Goal: Transaction & Acquisition: Obtain resource

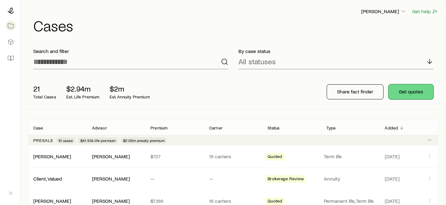
click at [419, 92] on button "Get quotes" at bounding box center [411, 92] width 45 height 15
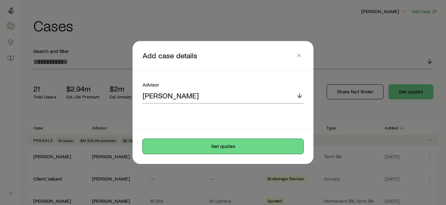
click at [200, 147] on button "Get quotes" at bounding box center [223, 146] width 161 height 15
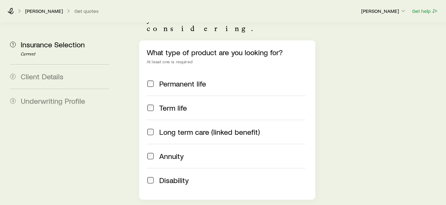
scroll to position [138, 0]
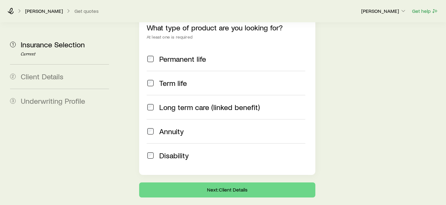
click at [168, 127] on span "Annuity" at bounding box center [171, 131] width 25 height 9
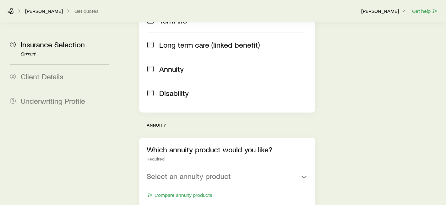
scroll to position [232, 0]
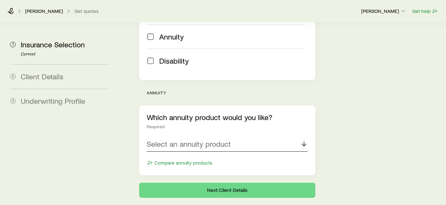
click at [173, 140] on p "Select an annuity product" at bounding box center [189, 144] width 84 height 9
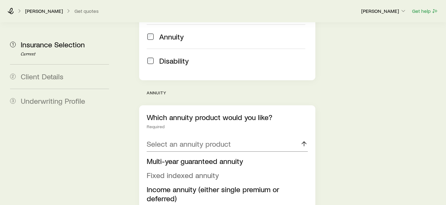
click at [178, 171] on span "Fixed indexed annuity" at bounding box center [183, 175] width 72 height 9
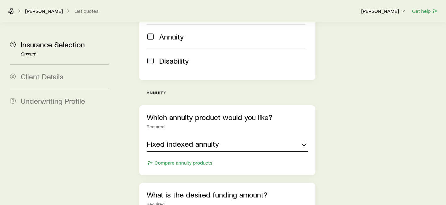
click at [245, 137] on div "Fixed indexed annuity" at bounding box center [227, 144] width 161 height 15
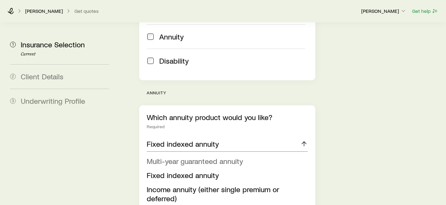
click at [232, 157] on span "Multi-year guaranteed annuity" at bounding box center [195, 161] width 96 height 9
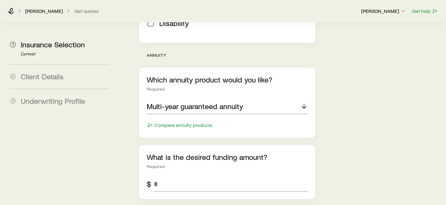
scroll to position [336, 0]
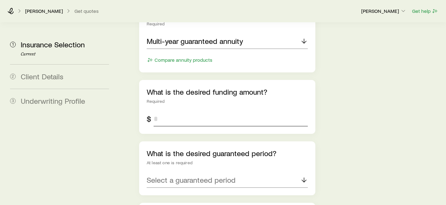
click at [216, 112] on input "tel" at bounding box center [231, 119] width 154 height 15
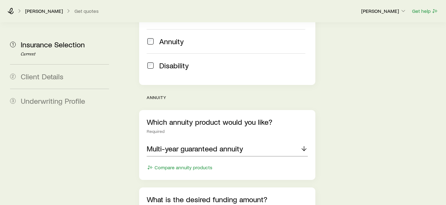
scroll to position [458, 0]
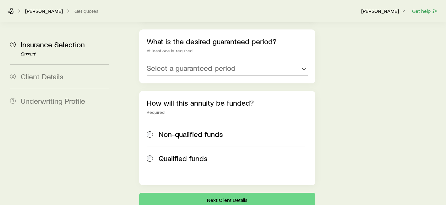
click at [210, 91] on div "How will this annuity be funded? Required Non-qualified funds Qualified funds" at bounding box center [227, 138] width 176 height 95
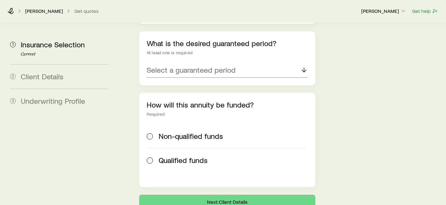
click at [206, 132] on span "Non-qualified funds" at bounding box center [191, 136] width 64 height 9
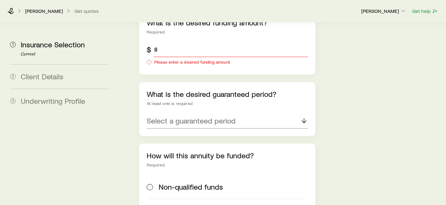
scroll to position [402, 0]
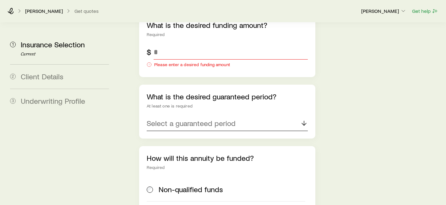
click at [221, 119] on p "Select a guaranteed period" at bounding box center [191, 123] width 89 height 9
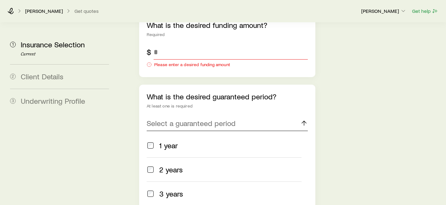
click at [221, 119] on p "Select a guaranteed period" at bounding box center [191, 123] width 89 height 9
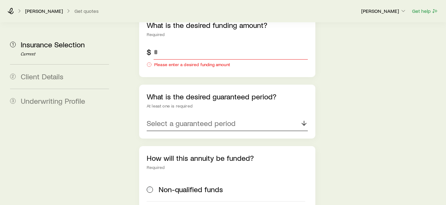
click at [221, 119] on p "Select a guaranteed period" at bounding box center [191, 123] width 89 height 9
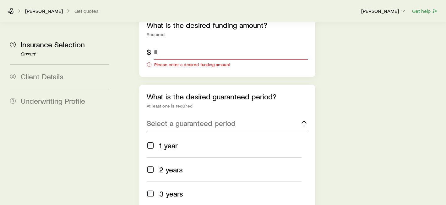
click at [187, 190] on div "3 years" at bounding box center [230, 194] width 142 height 9
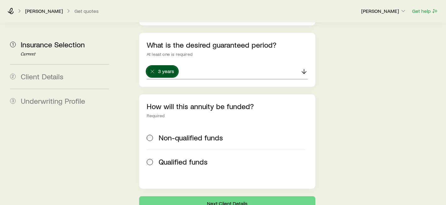
scroll to position [468, 0]
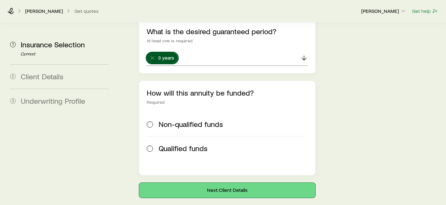
click at [255, 183] on button "Next: Client Details" at bounding box center [227, 190] width 176 height 15
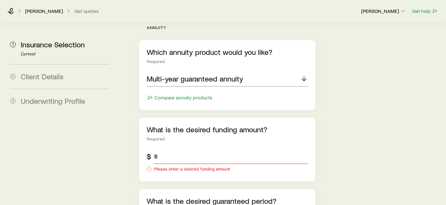
scroll to position [331, 0]
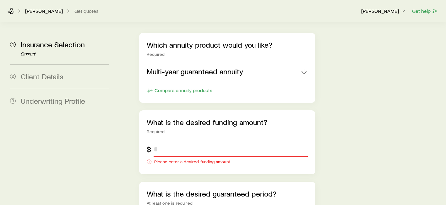
click at [174, 142] on input "tel" at bounding box center [231, 149] width 154 height 15
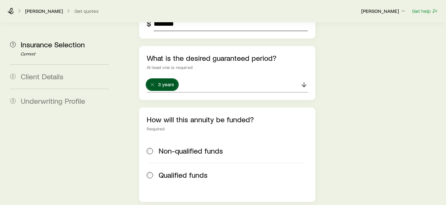
scroll to position [484, 0]
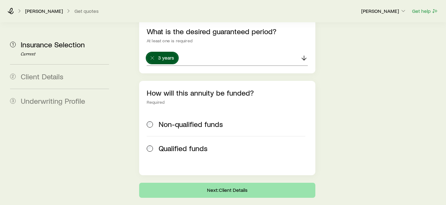
type input "*******"
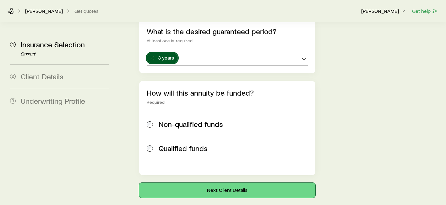
click at [168, 183] on button "Next: Client Details" at bounding box center [227, 190] width 176 height 15
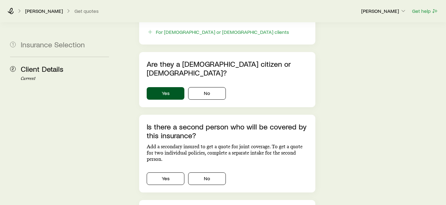
scroll to position [469, 0]
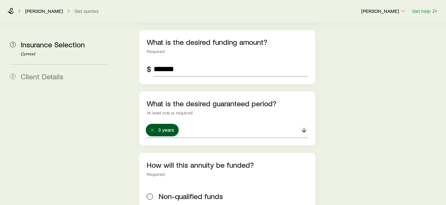
scroll to position [458, 0]
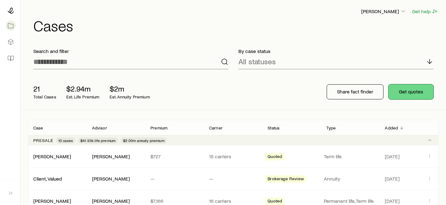
click at [402, 91] on button "Get quotes" at bounding box center [411, 92] width 45 height 15
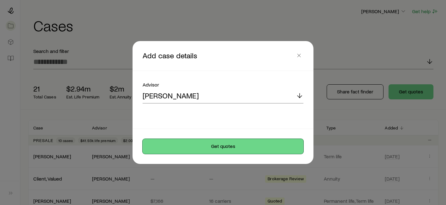
click at [188, 149] on button "Get quotes" at bounding box center [223, 146] width 161 height 15
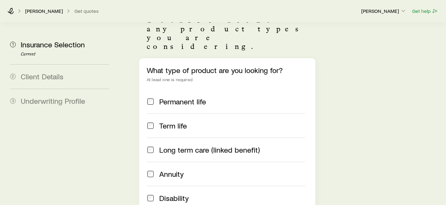
scroll to position [138, 0]
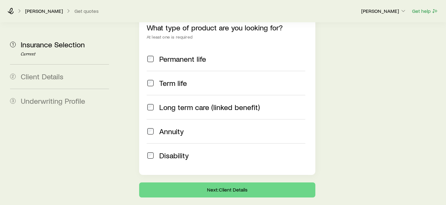
click at [169, 127] on span "Annuity" at bounding box center [171, 131] width 25 height 9
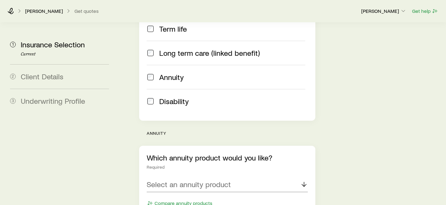
scroll to position [204, 0]
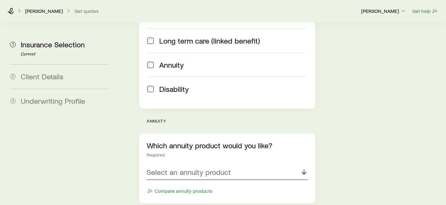
click at [190, 165] on div "Select an annuity product" at bounding box center [227, 172] width 161 height 15
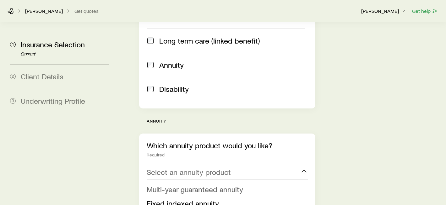
click at [184, 185] on span "Multi-year guaranteed annuity" at bounding box center [195, 189] width 96 height 9
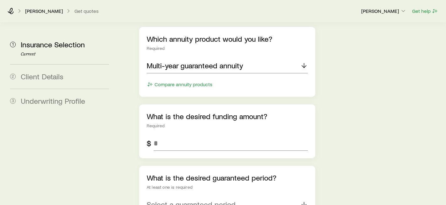
scroll to position [297, 0]
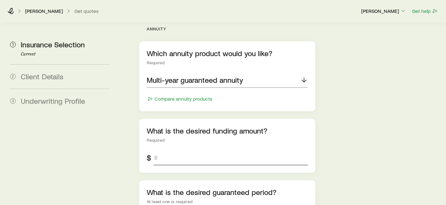
click at [179, 150] on input "tel" at bounding box center [231, 157] width 154 height 15
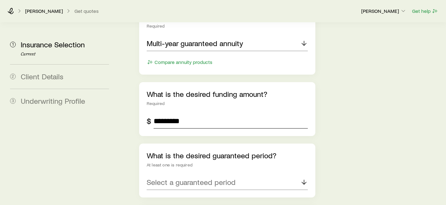
scroll to position [332, 0]
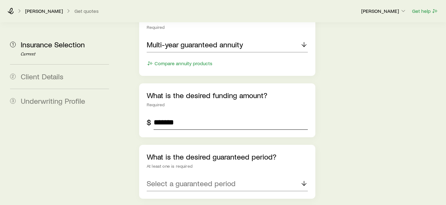
type input "*******"
click at [375, 125] on div "Insurance Selection Start by specifying details about any product types you are…" at bounding box center [282, 7] width 320 height 633
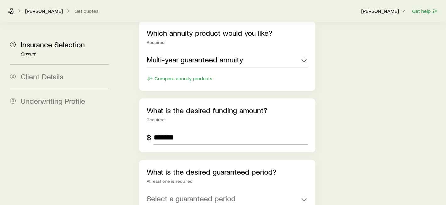
scroll to position [314, 0]
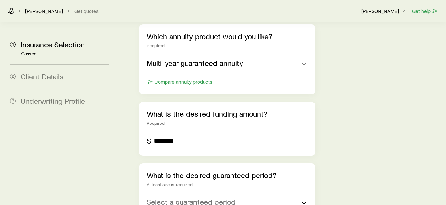
click at [195, 134] on input "*******" at bounding box center [231, 141] width 154 height 15
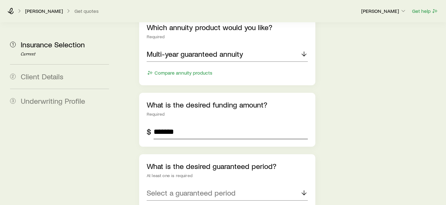
scroll to position [323, 0]
click at [172, 124] on input "*******" at bounding box center [231, 131] width 154 height 15
click at [185, 124] on input "*******" at bounding box center [231, 131] width 154 height 15
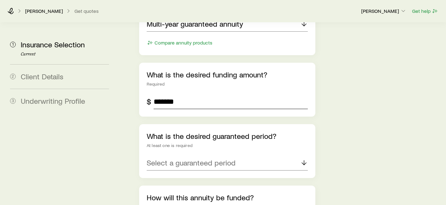
scroll to position [354, 0]
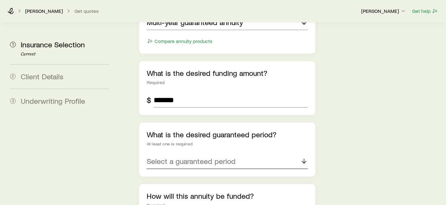
click at [229, 157] on p "Select a guaranteed period" at bounding box center [191, 161] width 89 height 9
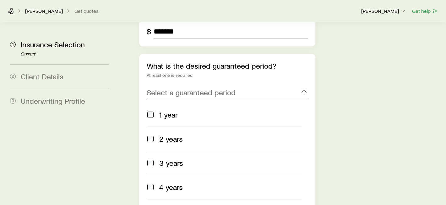
scroll to position [424, 0]
click at [171, 159] on span "3 years" at bounding box center [171, 163] width 24 height 9
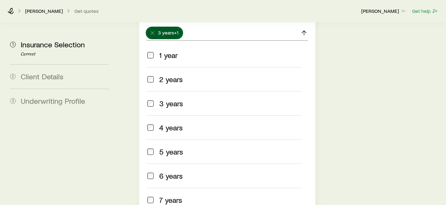
scroll to position [488, 0]
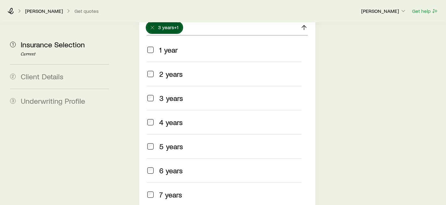
click at [173, 191] on span "7 years" at bounding box center [170, 195] width 23 height 9
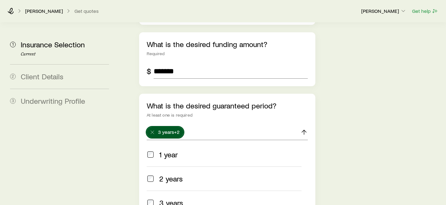
scroll to position [358, 0]
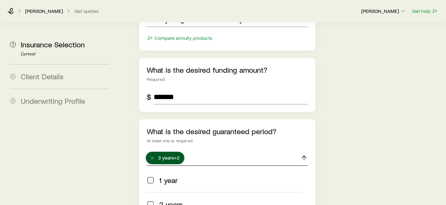
click at [293, 151] on div "3 years +2" at bounding box center [227, 158] width 161 height 15
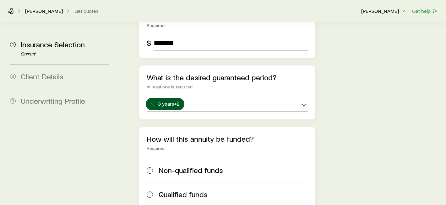
scroll to position [438, 0]
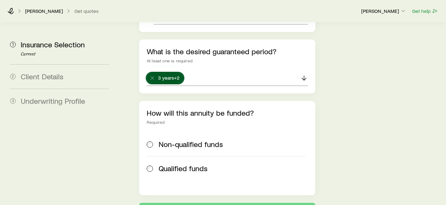
click at [183, 140] on span "Non-qualified funds" at bounding box center [191, 144] width 64 height 9
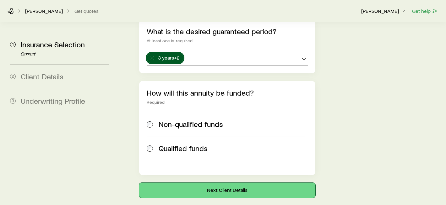
click at [222, 183] on button "Next: Client Details" at bounding box center [227, 190] width 176 height 15
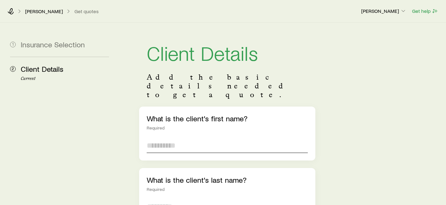
click at [169, 138] on input "text" at bounding box center [227, 145] width 161 height 15
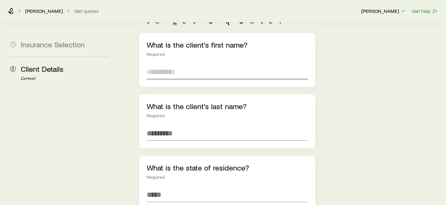
scroll to position [72, 0]
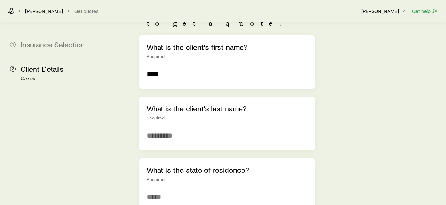
type input "****"
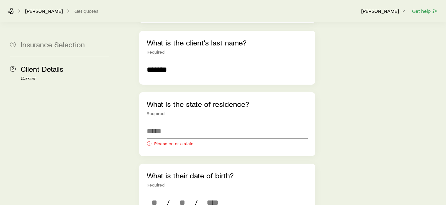
scroll to position [173, 0]
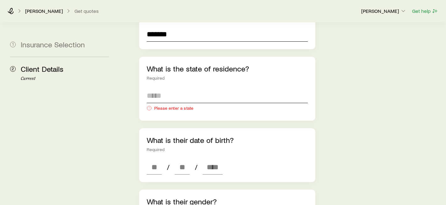
type input "*******"
click at [158, 88] on input at bounding box center [227, 95] width 161 height 15
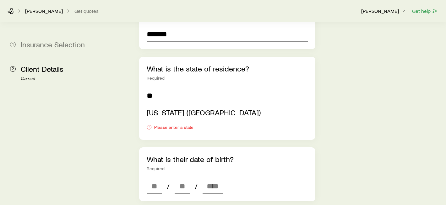
type input "**********"
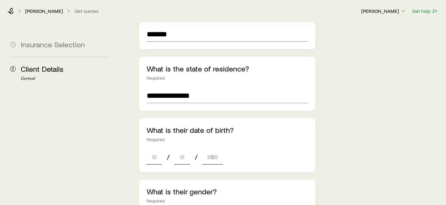
click at [152, 150] on input at bounding box center [154, 157] width 15 height 15
type input "*"
click at [184, 150] on input at bounding box center [182, 157] width 15 height 15
type input "*"
click at [215, 150] on input at bounding box center [213, 157] width 20 height 15
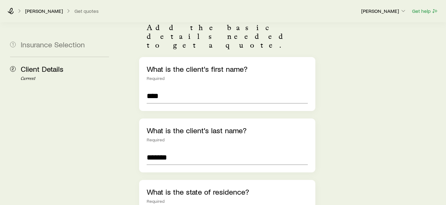
scroll to position [0, 0]
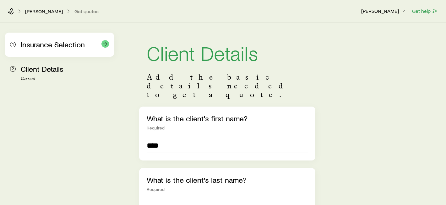
type input "****"
click at [52, 48] on span "Insurance Selection" at bounding box center [53, 44] width 64 height 9
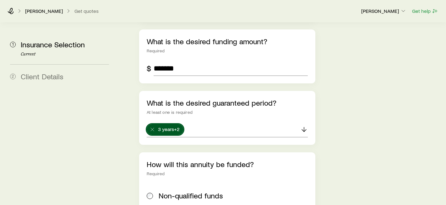
scroll to position [391, 0]
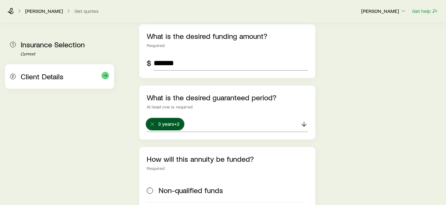
click at [37, 76] on span "Client Details" at bounding box center [42, 76] width 43 height 9
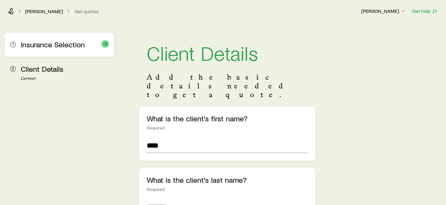
click at [40, 51] on div "1 Insurance Selection" at bounding box center [59, 45] width 99 height 24
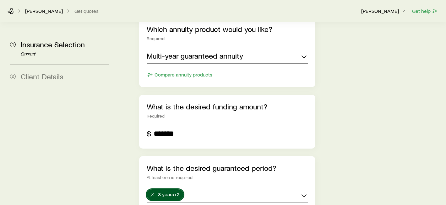
scroll to position [320, 0]
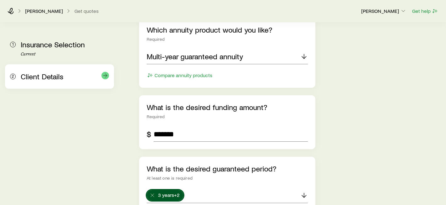
click at [31, 78] on span "Client Details" at bounding box center [42, 76] width 43 height 9
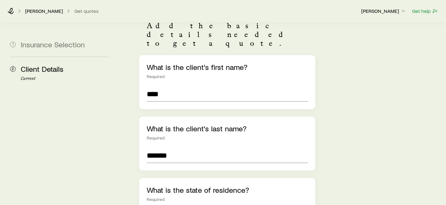
scroll to position [50, 0]
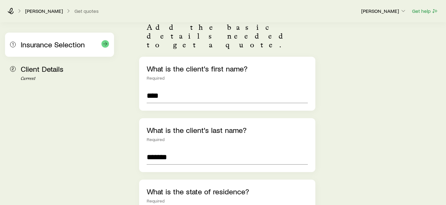
click at [67, 47] on span "Insurance Selection" at bounding box center [53, 44] width 64 height 9
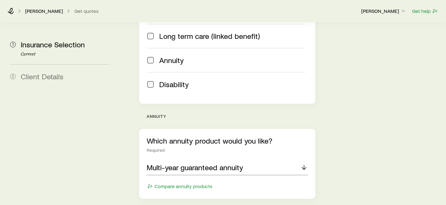
scroll to position [458, 0]
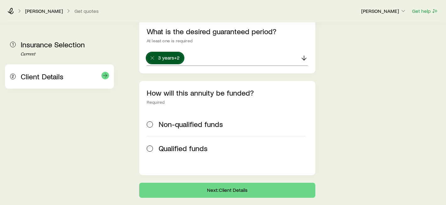
click at [50, 82] on div "2 Client Details" at bounding box center [59, 76] width 99 height 25
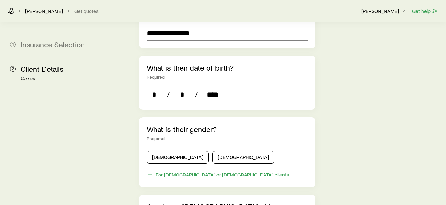
scroll to position [235, 0]
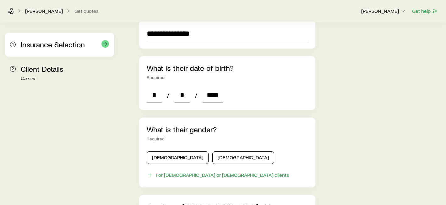
click at [50, 48] on span "Insurance Selection" at bounding box center [53, 44] width 64 height 9
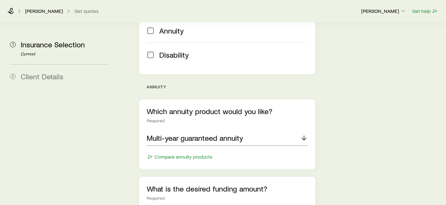
scroll to position [237, 0]
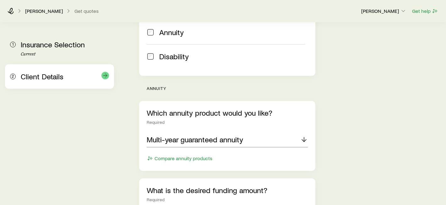
click at [38, 72] on span "Client Details" at bounding box center [42, 76] width 43 height 9
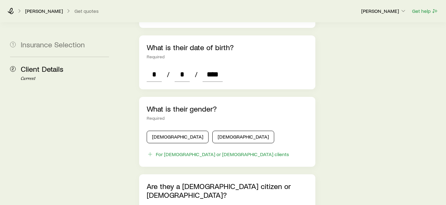
scroll to position [255, 0]
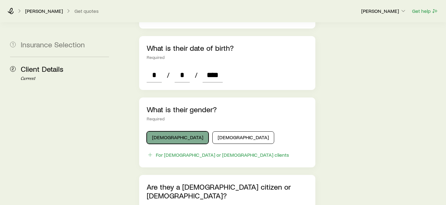
click at [162, 132] on button "[DEMOGRAPHIC_DATA]" at bounding box center [178, 138] width 62 height 13
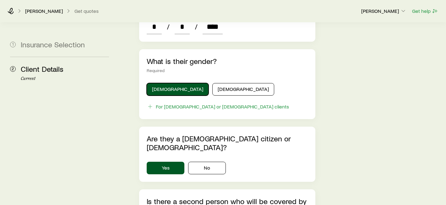
scroll to position [422, 0]
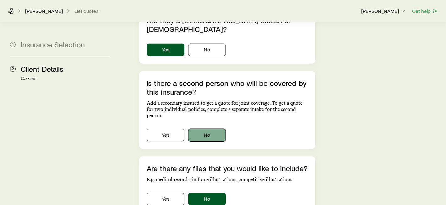
click at [205, 129] on button "No" at bounding box center [207, 135] width 38 height 13
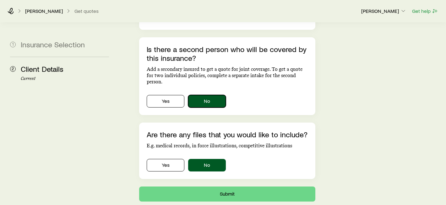
scroll to position [469, 0]
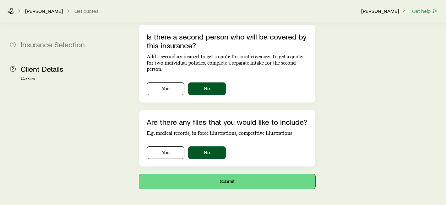
click at [219, 174] on button "Submit" at bounding box center [227, 181] width 176 height 15
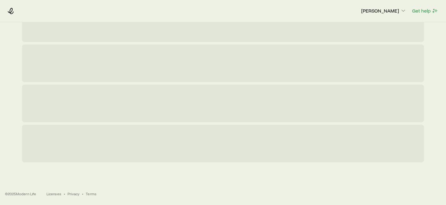
scroll to position [0, 0]
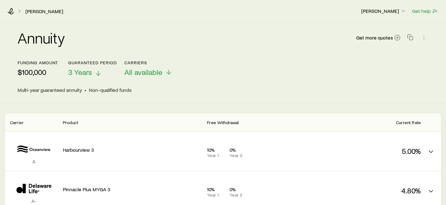
click at [97, 74] on polyline at bounding box center [98, 75] width 4 height 2
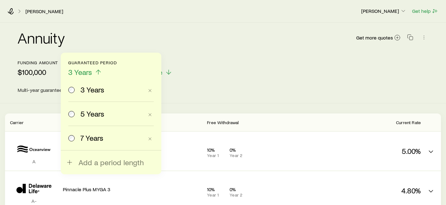
click at [233, 95] on div "Annuity Get more quotes Funding amount $100,000 Guaranteed period 3 Years 3 Yea…" at bounding box center [223, 63] width 446 height 81
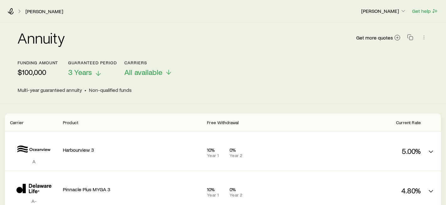
click at [161, 80] on header "Funding amount $100,000 Guaranteed period 3 Years Carriers All available Multi-…" at bounding box center [223, 76] width 411 height 33
click at [161, 71] on span "All available" at bounding box center [143, 72] width 38 height 9
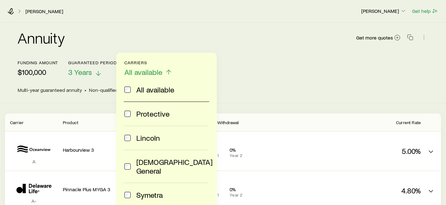
click at [161, 71] on span "All available" at bounding box center [143, 72] width 38 height 9
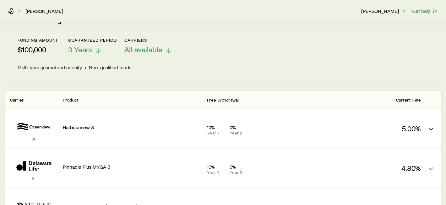
scroll to position [21, 0]
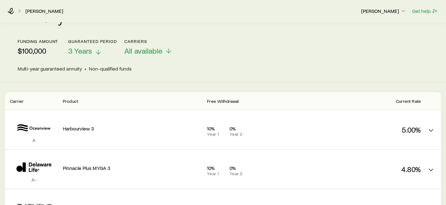
click at [31, 54] on p "$100,000" at bounding box center [38, 50] width 41 height 9
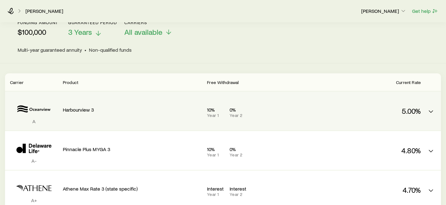
scroll to position [36, 0]
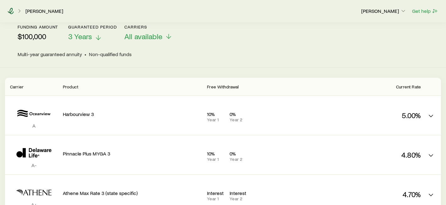
click at [9, 9] on icon at bounding box center [11, 11] width 6 height 6
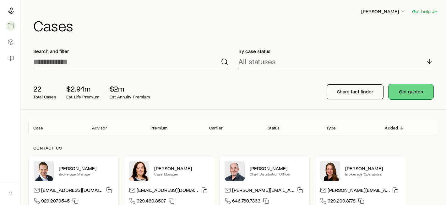
click at [413, 95] on button "Get quotes" at bounding box center [411, 92] width 45 height 15
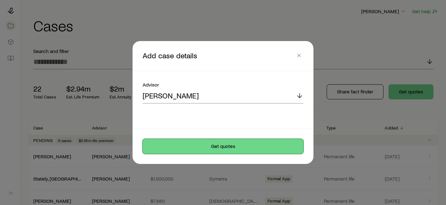
click at [245, 149] on button "Get quotes" at bounding box center [223, 146] width 161 height 15
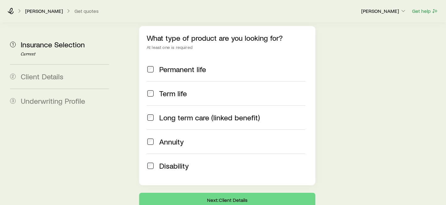
scroll to position [138, 0]
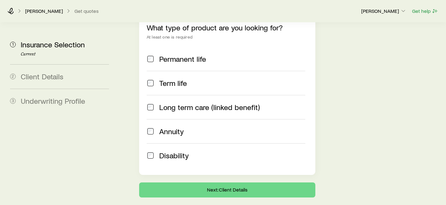
click at [170, 119] on label "Annuity" at bounding box center [226, 131] width 159 height 24
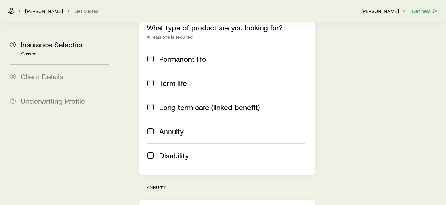
scroll to position [232, 0]
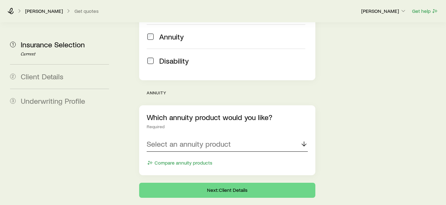
click at [172, 140] on p "Select an annuity product" at bounding box center [189, 144] width 84 height 9
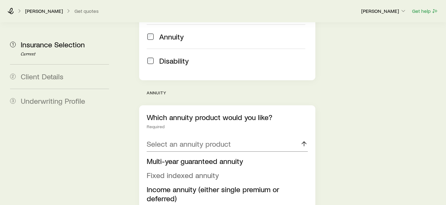
click at [179, 171] on span "Fixed indexed annuity" at bounding box center [183, 175] width 72 height 9
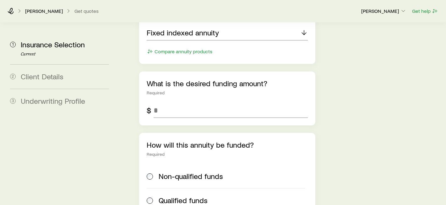
scroll to position [307, 0]
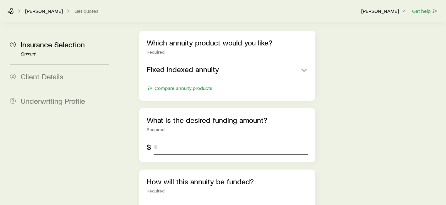
click at [174, 140] on input "tel" at bounding box center [231, 147] width 154 height 15
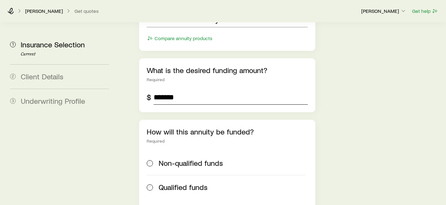
scroll to position [363, 0]
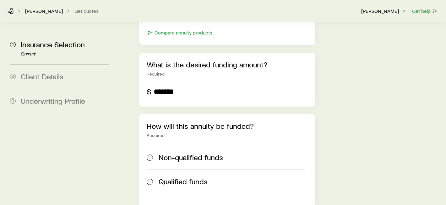
type input "*******"
click at [175, 153] on span "Non-qualified funds" at bounding box center [191, 157] width 64 height 9
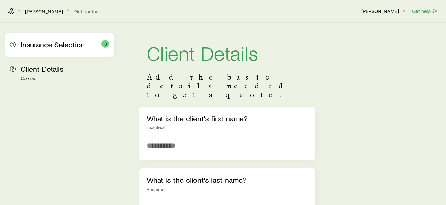
click at [47, 44] on span "Insurance Selection" at bounding box center [53, 44] width 64 height 9
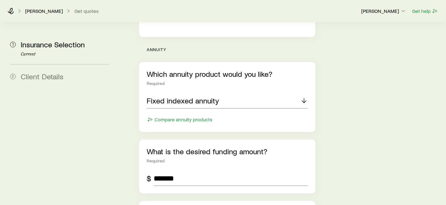
scroll to position [396, 0]
